Goal: Information Seeking & Learning: Learn about a topic

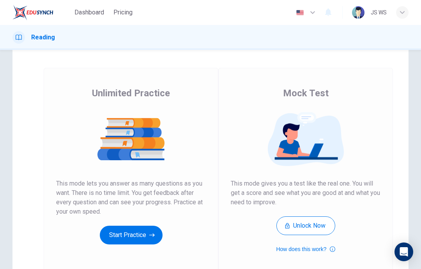
scroll to position [29, 0]
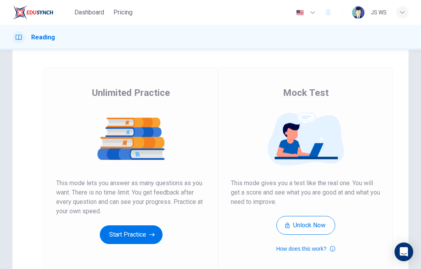
click at [123, 240] on button "Start Practice" at bounding box center [131, 234] width 63 height 19
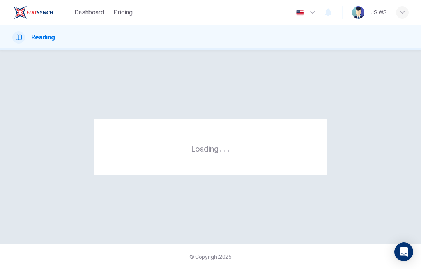
scroll to position [0, 0]
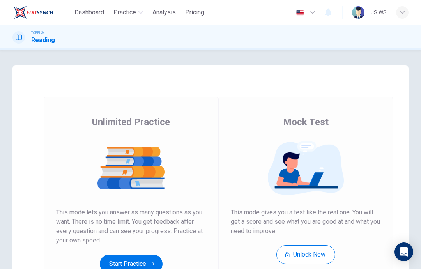
click at [143, 263] on button "Start Practice" at bounding box center [131, 264] width 63 height 19
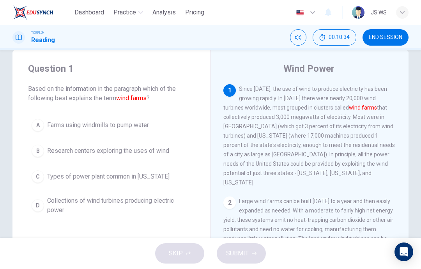
scroll to position [14, 0]
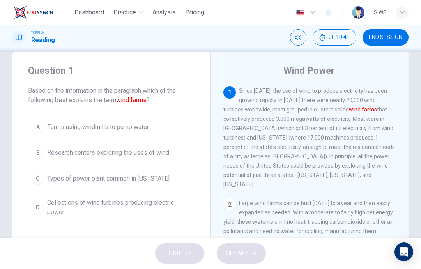
click at [72, 205] on span "Collections of wind turbines producing electric power" at bounding box center [119, 207] width 144 height 19
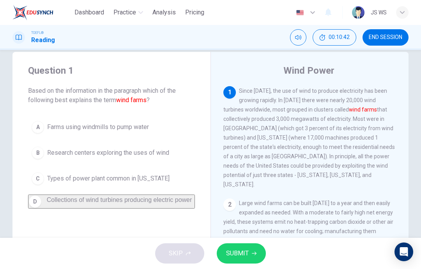
click at [245, 255] on span "SUBMIT" at bounding box center [237, 253] width 23 height 11
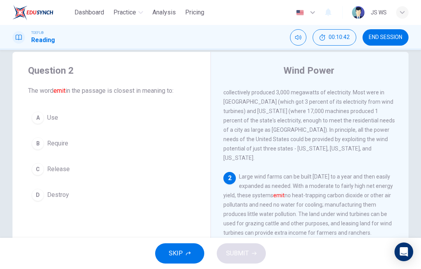
scroll to position [29, 0]
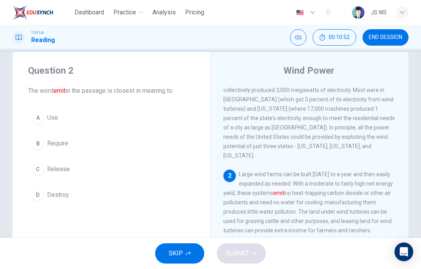
click at [43, 168] on div "C" at bounding box center [38, 169] width 12 height 12
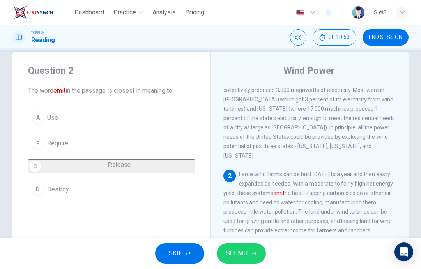
click at [246, 262] on button "SUBMIT" at bounding box center [241, 253] width 49 height 20
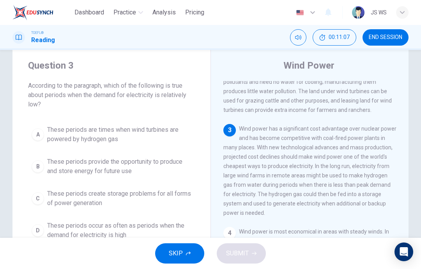
scroll to position [144, 0]
click at [156, 133] on span "These periods are times when wind turbines are powered by hydrogen gas" at bounding box center [119, 134] width 144 height 19
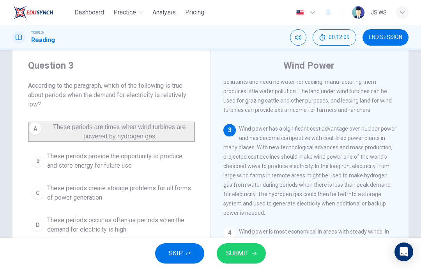
click at [253, 244] on button "SUBMIT" at bounding box center [241, 253] width 49 height 20
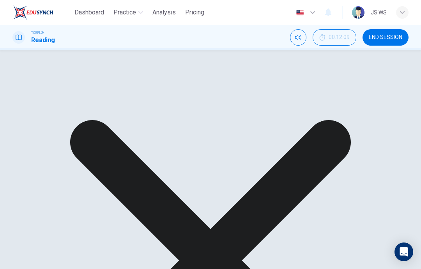
scroll to position [31, 0]
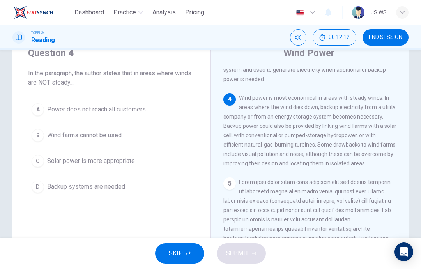
scroll to position [265, 0]
click at [135, 106] on span "Power does not reach all customers" at bounding box center [96, 109] width 99 height 9
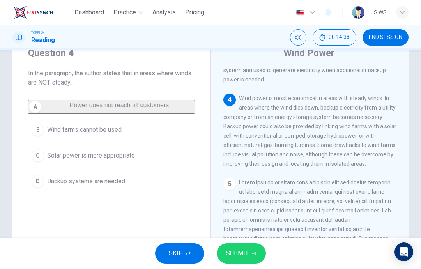
click at [250, 256] on button "SUBMIT" at bounding box center [241, 253] width 49 height 20
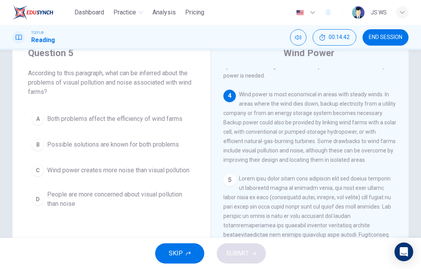
scroll to position [269, 0]
click at [177, 124] on button "A Both problems affect the efficiency of wind farms" at bounding box center [111, 118] width 167 height 19
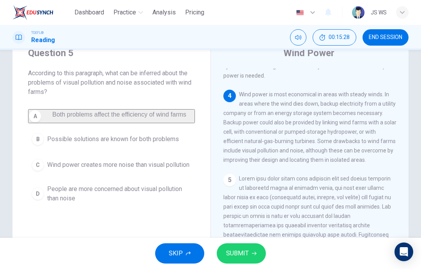
click at [242, 251] on span "SUBMIT" at bounding box center [237, 253] width 23 height 11
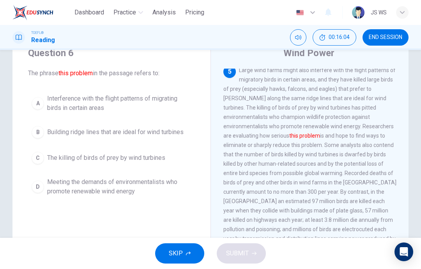
scroll to position [377, 0]
click at [154, 163] on button "C The killing of birds of prey by wind turbines" at bounding box center [111, 157] width 167 height 19
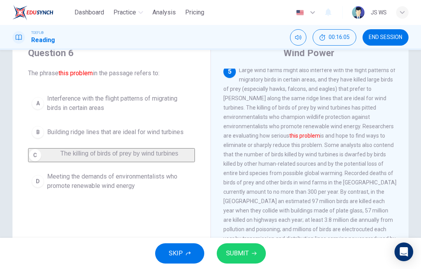
click at [244, 253] on span "SUBMIT" at bounding box center [237, 253] width 23 height 11
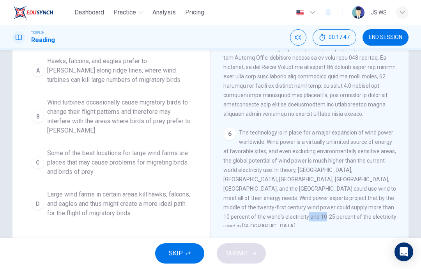
scroll to position [114, 0]
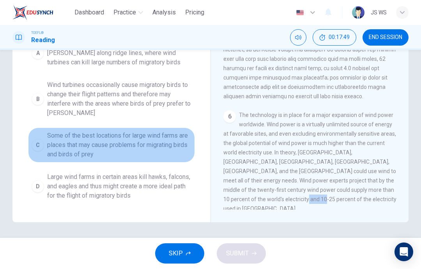
click at [189, 141] on span "Some of the best locations for large wind farms are places that may cause probl…" at bounding box center [119, 145] width 144 height 28
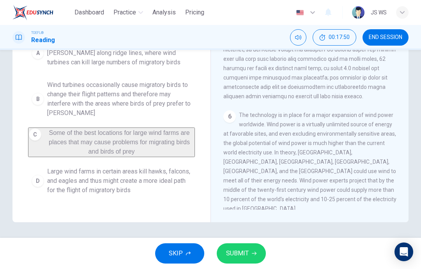
click at [254, 254] on icon "button" at bounding box center [254, 253] width 5 height 5
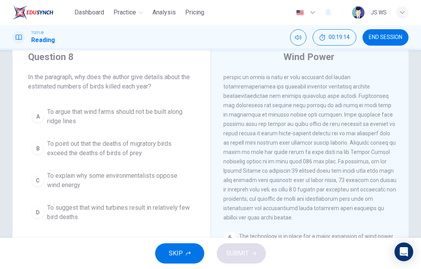
scroll to position [412, 0]
click at [174, 213] on span "To suggest that wind turbines result in relatively few bird deaths" at bounding box center [119, 212] width 144 height 19
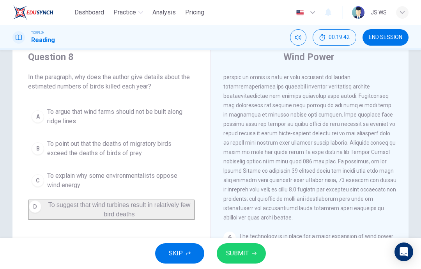
click at [239, 258] on span "SUBMIT" at bounding box center [237, 253] width 23 height 11
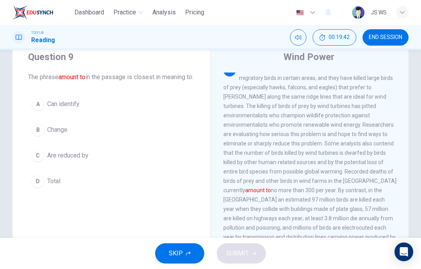
scroll to position [378, 0]
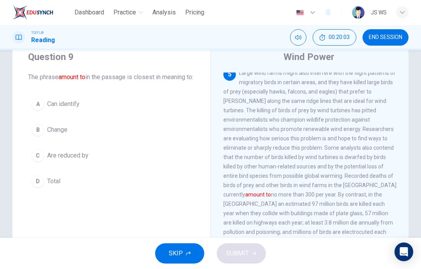
click at [156, 191] on button "D Total" at bounding box center [111, 180] width 167 height 19
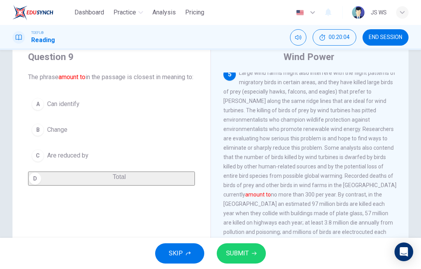
click at [246, 252] on span "SUBMIT" at bounding box center [237, 253] width 23 height 11
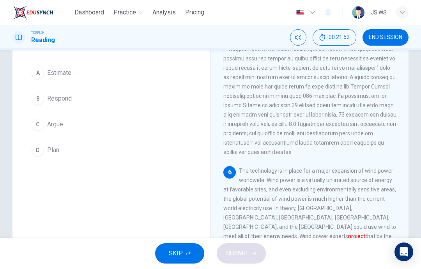
scroll to position [55, 0]
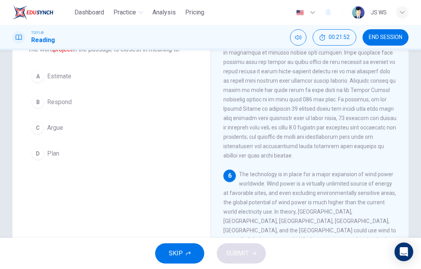
click at [112, 144] on button "D Plan" at bounding box center [111, 153] width 167 height 19
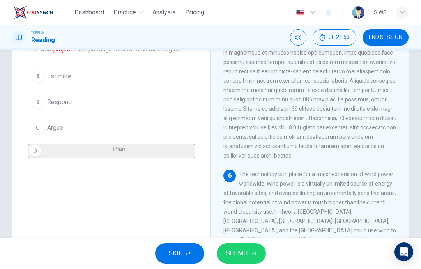
click at [232, 263] on button "SUBMIT" at bounding box center [241, 253] width 49 height 20
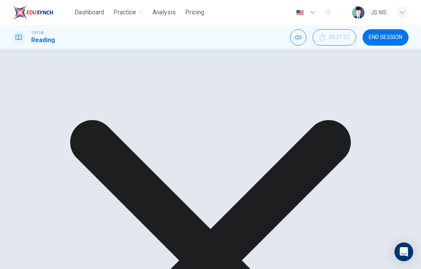
scroll to position [64, 0]
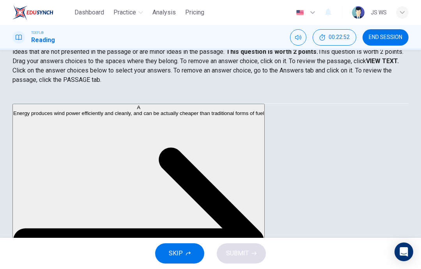
scroll to position [104, 0]
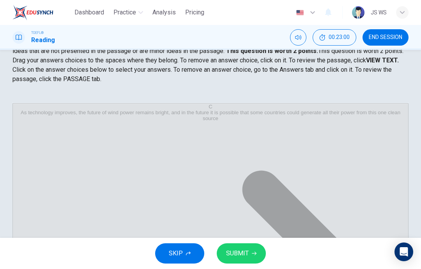
click at [247, 253] on span "SUBMIT" at bounding box center [237, 253] width 23 height 11
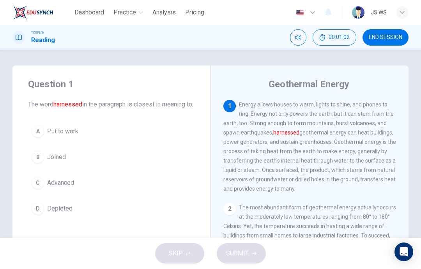
click at [129, 141] on button "A Put to work" at bounding box center [111, 131] width 167 height 19
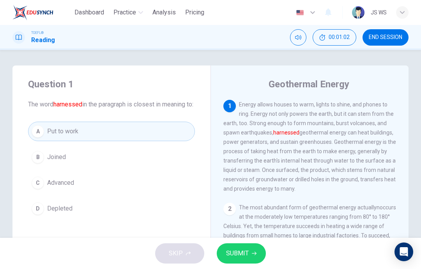
click at [248, 254] on span "SUBMIT" at bounding box center [237, 253] width 23 height 11
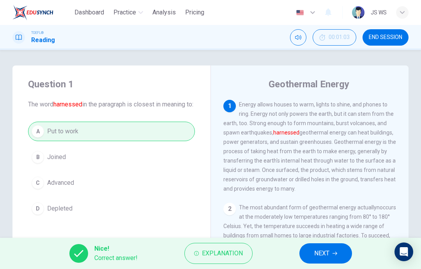
click at [344, 251] on button "NEXT" at bounding box center [325, 253] width 53 height 20
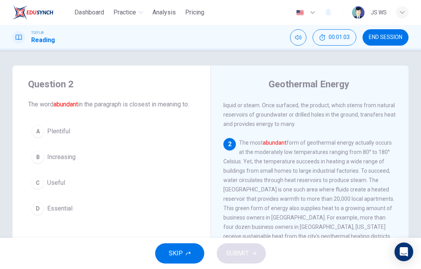
scroll to position [68, 0]
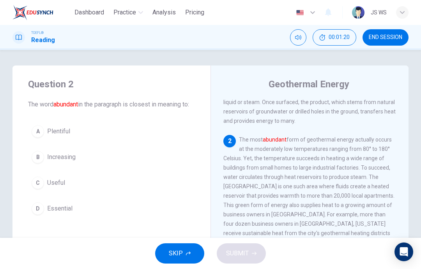
click at [180, 140] on button "A Plentiful" at bounding box center [111, 131] width 167 height 19
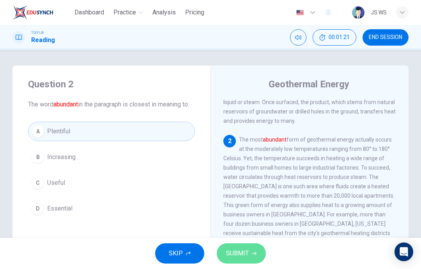
click at [243, 256] on span "SUBMIT" at bounding box center [237, 253] width 23 height 11
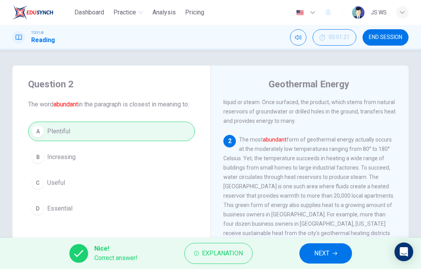
click at [326, 252] on span "NEXT" at bounding box center [321, 253] width 15 height 11
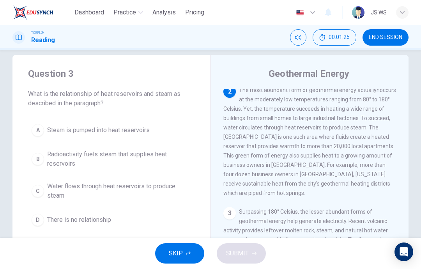
scroll to position [10, 0]
click at [151, 133] on button "A Steam is pumped into heat reservoirs" at bounding box center [111, 130] width 167 height 19
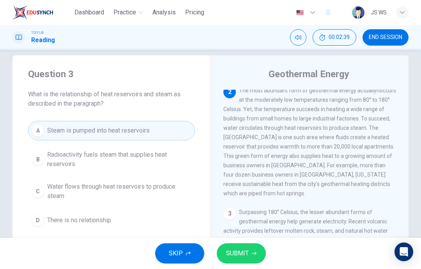
click at [145, 194] on span "Water flows through heat reservoirs to produce steam" at bounding box center [119, 191] width 144 height 19
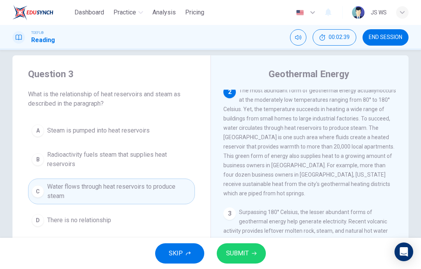
click at [242, 256] on span "SUBMIT" at bounding box center [237, 253] width 23 height 11
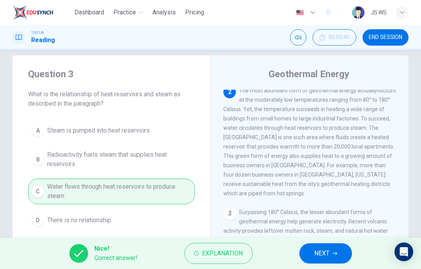
click at [333, 248] on button "NEXT" at bounding box center [325, 253] width 53 height 20
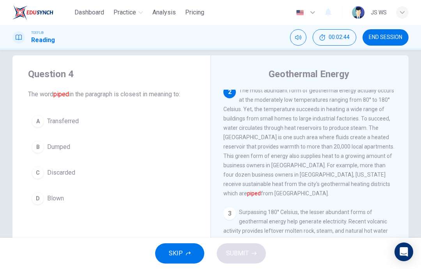
click at [141, 120] on button "A Transferred" at bounding box center [111, 120] width 167 height 19
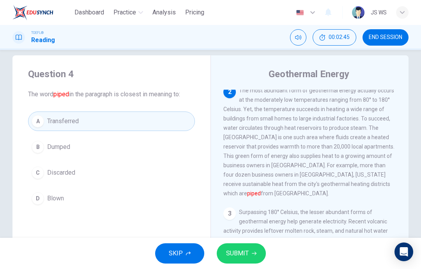
click at [247, 256] on span "SUBMIT" at bounding box center [237, 253] width 23 height 11
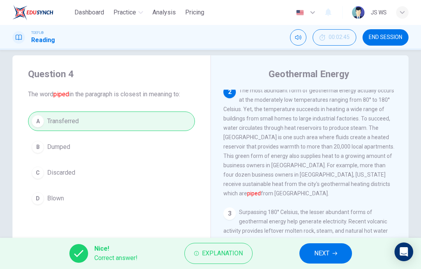
click at [339, 248] on button "NEXT" at bounding box center [325, 253] width 53 height 20
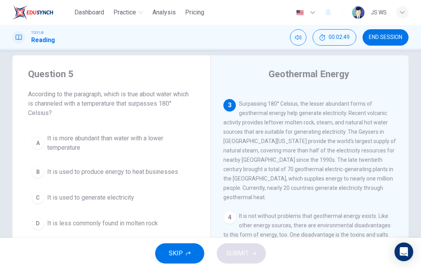
scroll to position [215, 0]
click at [122, 201] on span "It is used to generate electricity" at bounding box center [90, 197] width 87 height 9
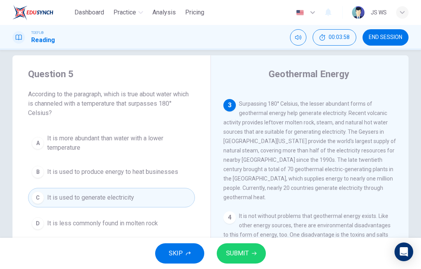
click at [247, 250] on span "SUBMIT" at bounding box center [237, 253] width 23 height 11
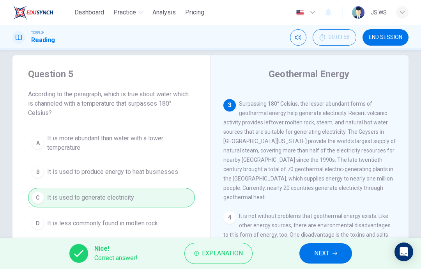
click at [327, 255] on span "NEXT" at bounding box center [321, 253] width 15 height 11
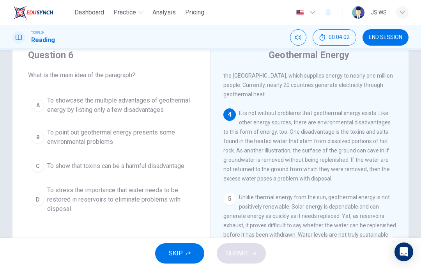
scroll to position [299, 0]
click at [149, 176] on button "C To show that toxins can be a harmful disadvantage" at bounding box center [111, 165] width 167 height 19
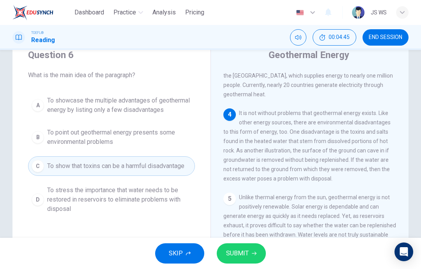
click at [249, 247] on button "SUBMIT" at bounding box center [241, 253] width 49 height 20
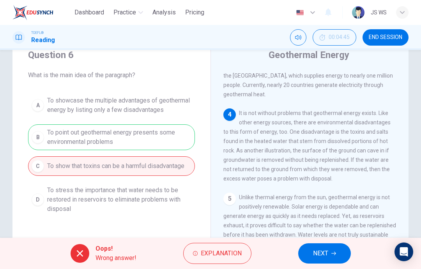
click at [332, 255] on icon "button" at bounding box center [333, 253] width 5 height 5
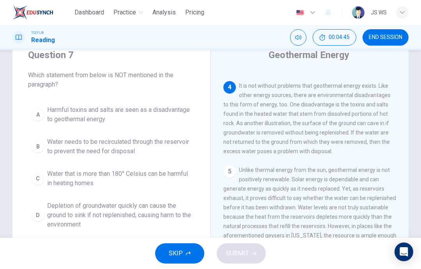
scroll to position [329, 0]
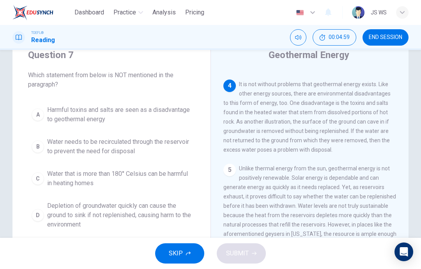
click at [174, 191] on button "C Water that is more than 180° Celsius can be harmful in heating homes" at bounding box center [111, 179] width 167 height 26
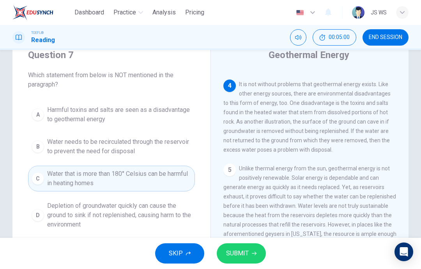
click at [262, 256] on button "SUBMIT" at bounding box center [241, 253] width 49 height 20
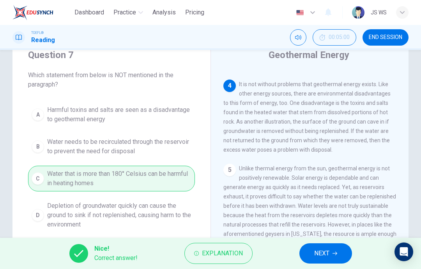
click at [322, 247] on button "NEXT" at bounding box center [325, 253] width 53 height 20
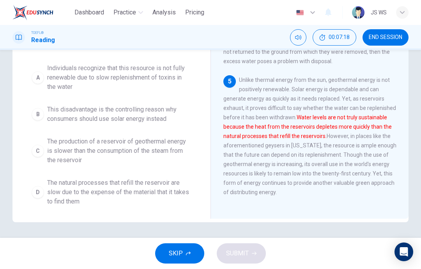
scroll to position [118, 0]
click at [165, 202] on span "The natural processes that refill the reservoir are slow due to the expense of …" at bounding box center [119, 192] width 144 height 28
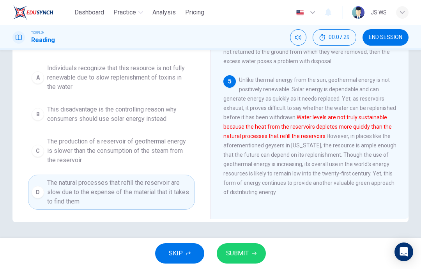
click at [244, 250] on span "SUBMIT" at bounding box center [237, 253] width 23 height 11
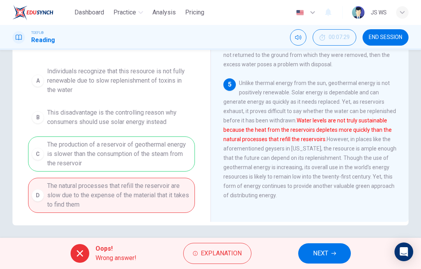
scroll to position [114, 0]
click at [326, 251] on span "NEXT" at bounding box center [320, 253] width 15 height 11
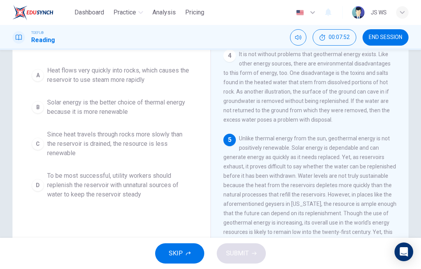
scroll to position [58, 0]
click at [182, 186] on span "To be most successful, utility workers should replenish the reservoir with unna…" at bounding box center [119, 186] width 144 height 28
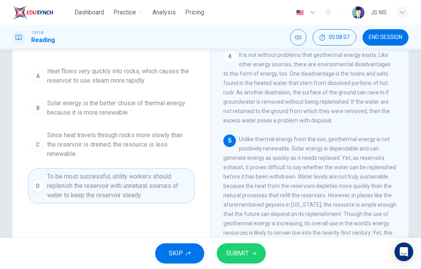
click at [249, 255] on button "SUBMIT" at bounding box center [241, 253] width 49 height 20
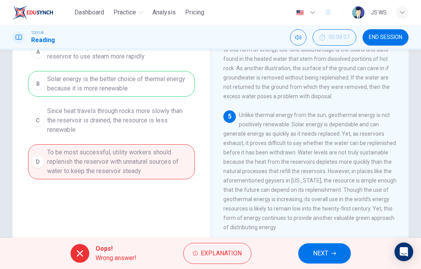
scroll to position [84, 0]
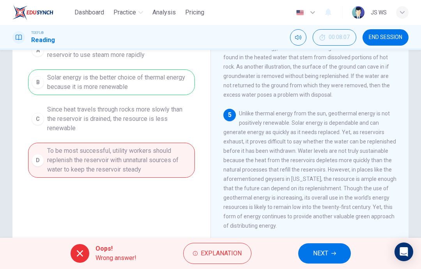
click at [337, 248] on button "NEXT" at bounding box center [324, 253] width 53 height 20
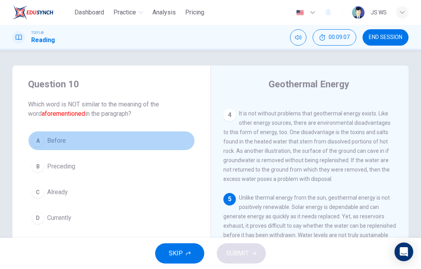
scroll to position [0, 0]
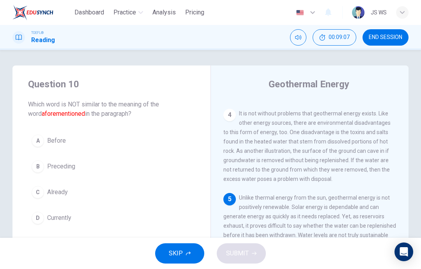
click at [105, 163] on button "B Preceding" at bounding box center [111, 166] width 167 height 19
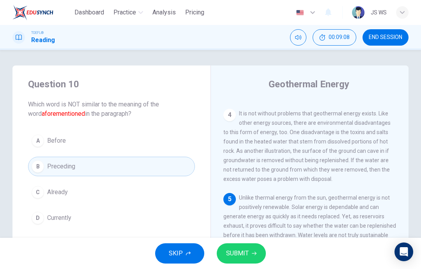
click at [116, 145] on button "A Before" at bounding box center [111, 140] width 167 height 19
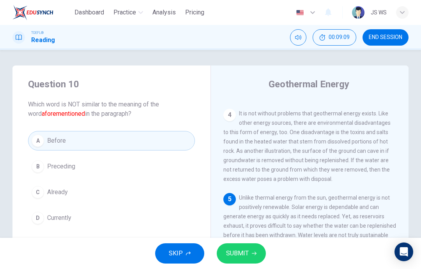
click at [241, 253] on span "SUBMIT" at bounding box center [237, 253] width 23 height 11
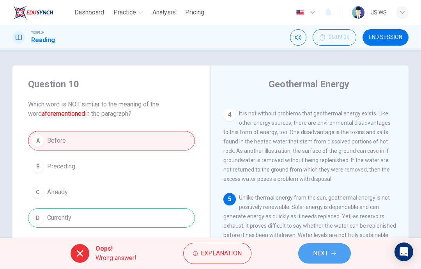
click at [326, 254] on span "NEXT" at bounding box center [320, 253] width 15 height 11
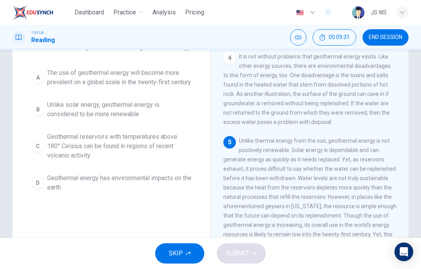
scroll to position [56, 0]
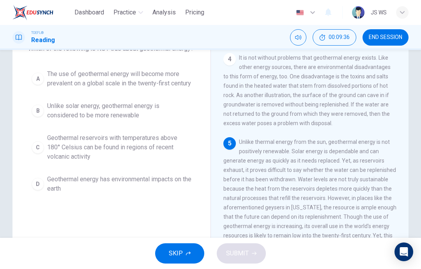
click at [158, 161] on span "Geothermal reservoirs with temperatures above 180° Celsius can be found in regi…" at bounding box center [119, 147] width 144 height 28
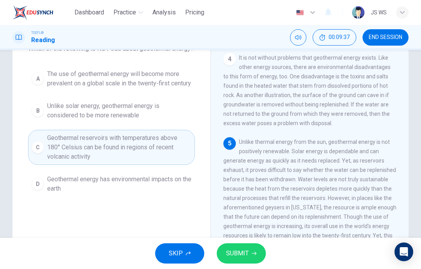
click at [256, 253] on button "SUBMIT" at bounding box center [241, 253] width 49 height 20
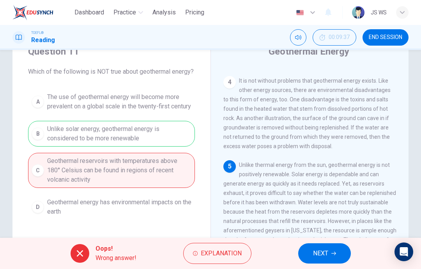
scroll to position [32, 0]
click at [325, 254] on span "NEXT" at bounding box center [320, 253] width 15 height 11
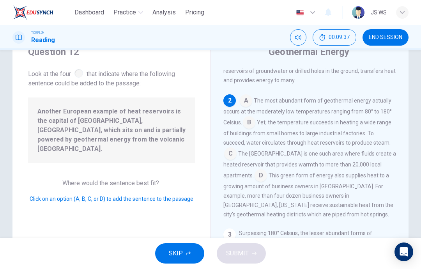
scroll to position [76, 0]
click at [237, 149] on input at bounding box center [230, 154] width 12 height 12
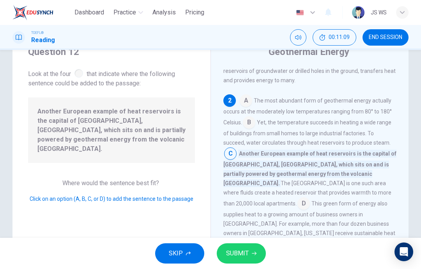
click at [309, 198] on input at bounding box center [303, 204] width 12 height 12
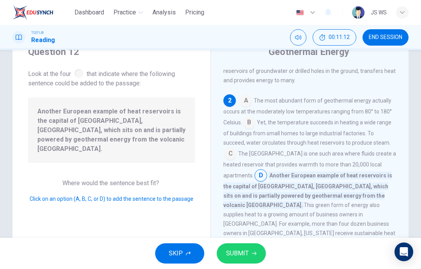
click at [242, 250] on span "SUBMIT" at bounding box center [237, 253] width 23 height 11
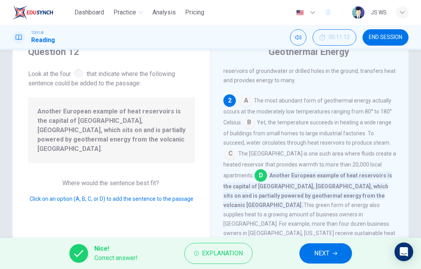
click at [335, 245] on button "NEXT" at bounding box center [325, 253] width 53 height 20
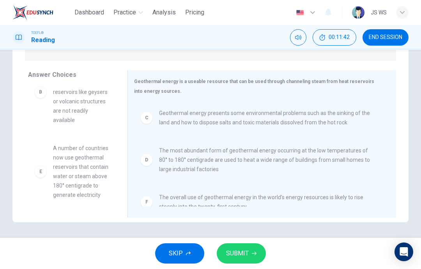
scroll to position [89, 0]
click at [246, 254] on span "SUBMIT" at bounding box center [237, 253] width 23 height 11
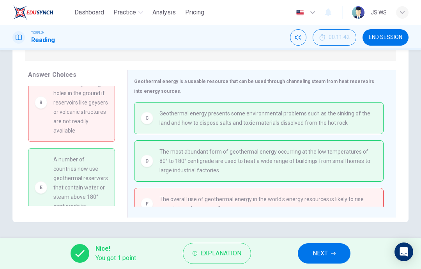
click at [329, 253] on button "NEXT" at bounding box center [324, 253] width 53 height 20
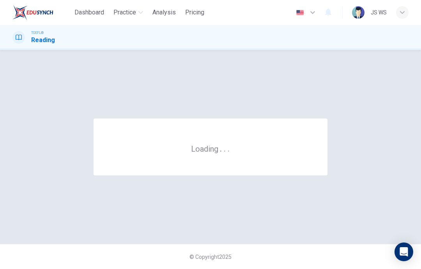
scroll to position [0, 0]
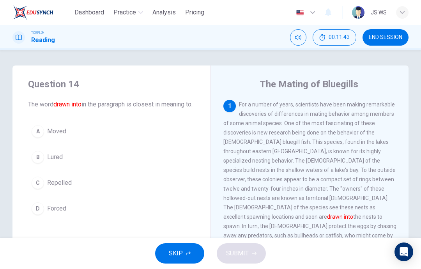
click at [385, 39] on span "END SESSION" at bounding box center [386, 37] width 34 height 6
